Goal: Find specific page/section: Find specific page/section

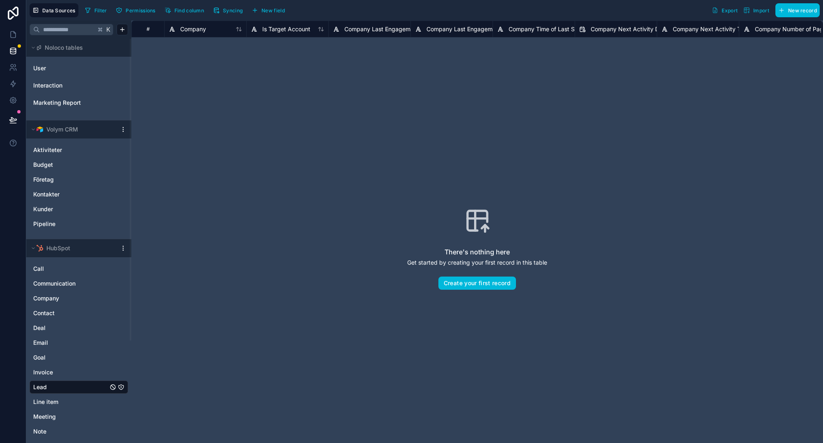
click at [71, 149] on link "Aktiviteter" at bounding box center [70, 150] width 75 height 8
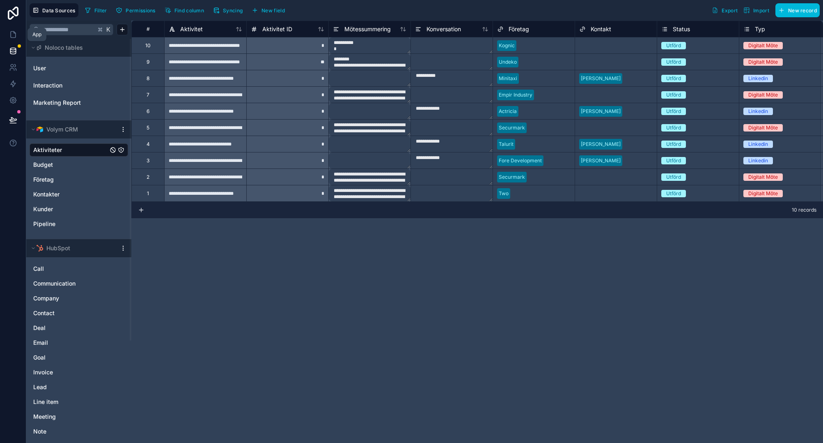
click at [16, 36] on icon at bounding box center [13, 34] width 8 height 8
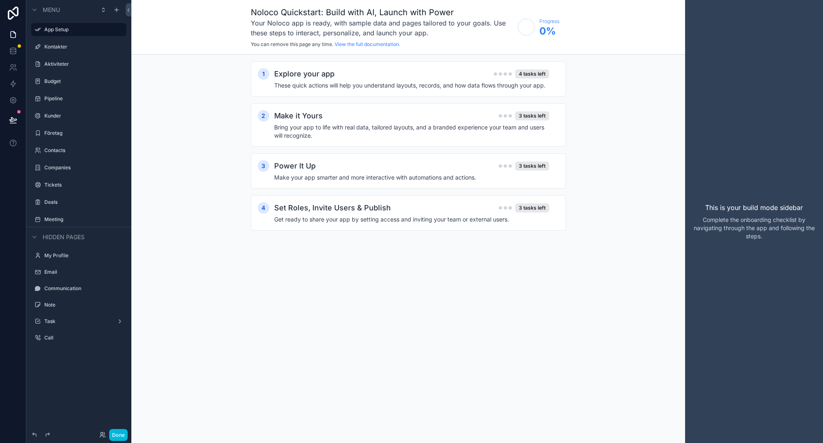
click at [91, 44] on label "Kontakter" at bounding box center [82, 47] width 77 height 7
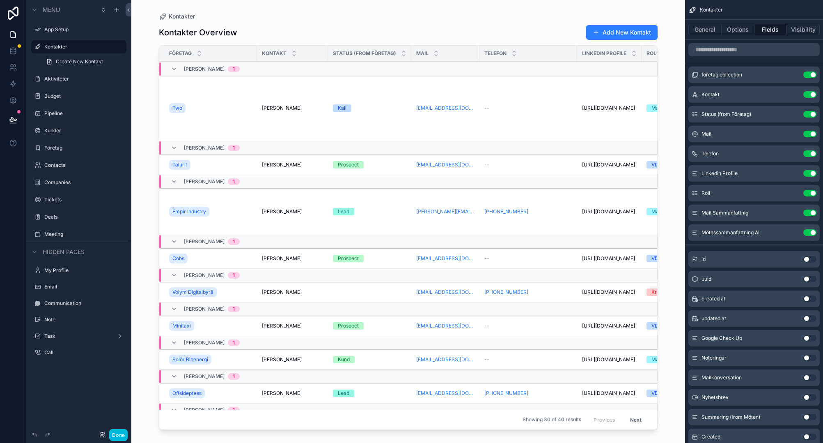
click at [535, 107] on div "scrollable content" at bounding box center [408, 216] width 525 height 433
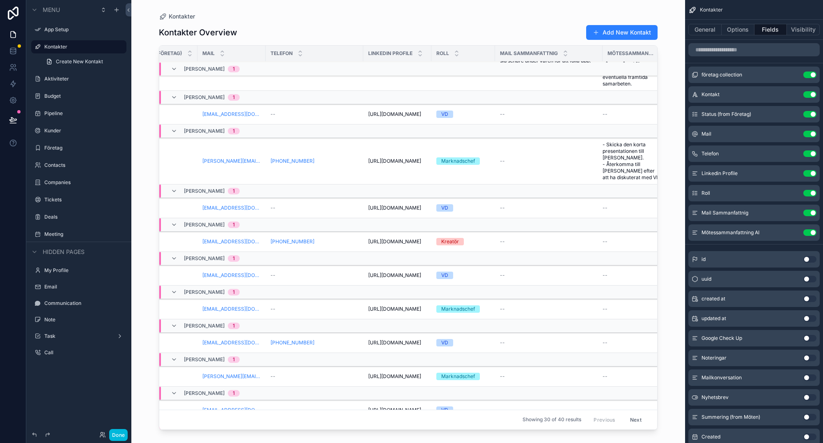
scroll to position [0, 214]
